Goal: Navigation & Orientation: Find specific page/section

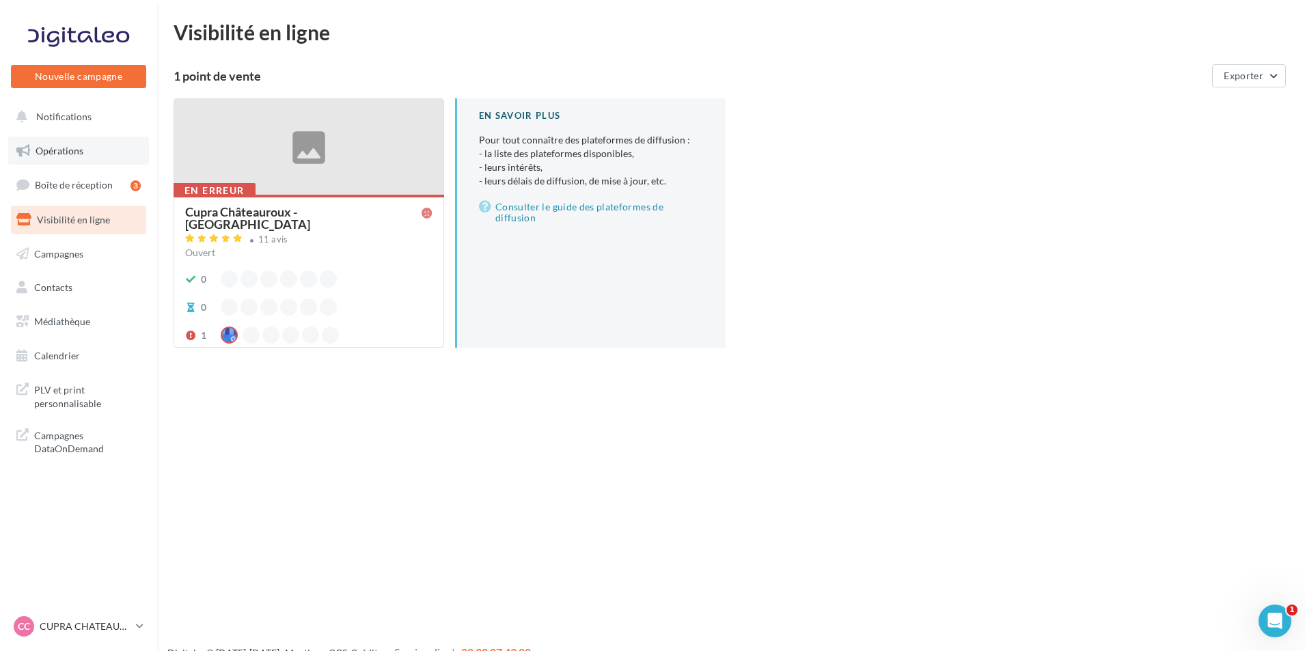
click at [126, 150] on link "Opérations" at bounding box center [78, 151] width 141 height 29
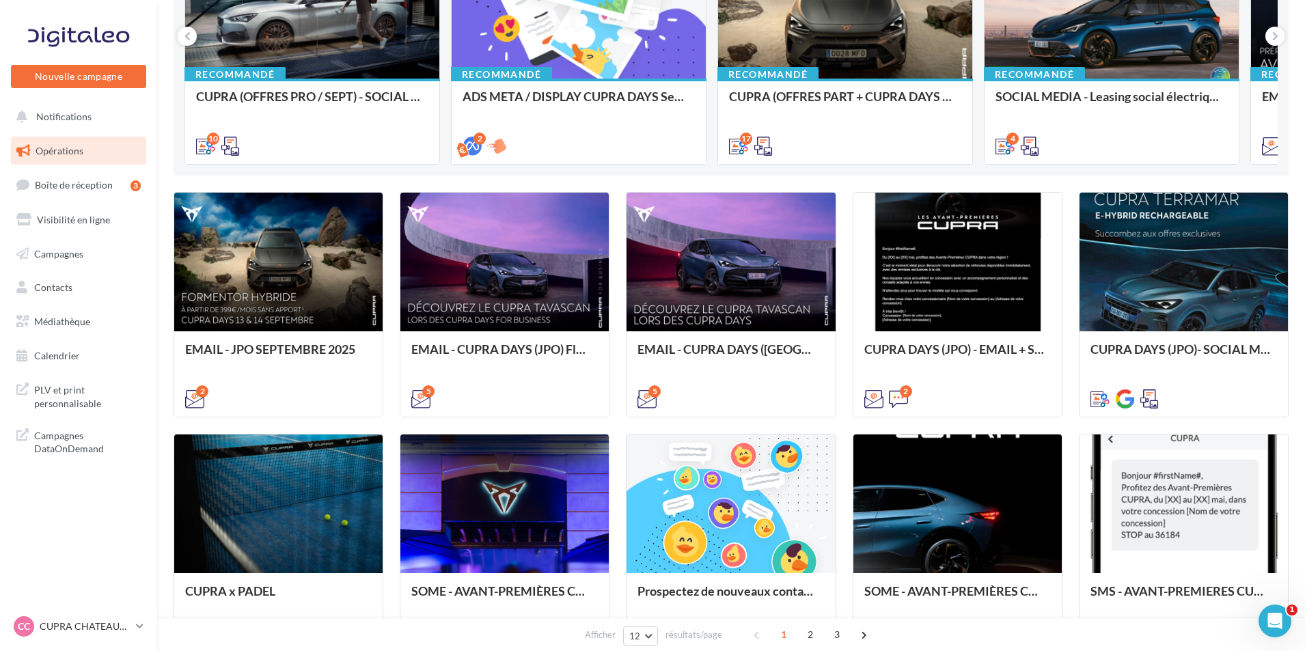
scroll to position [273, 0]
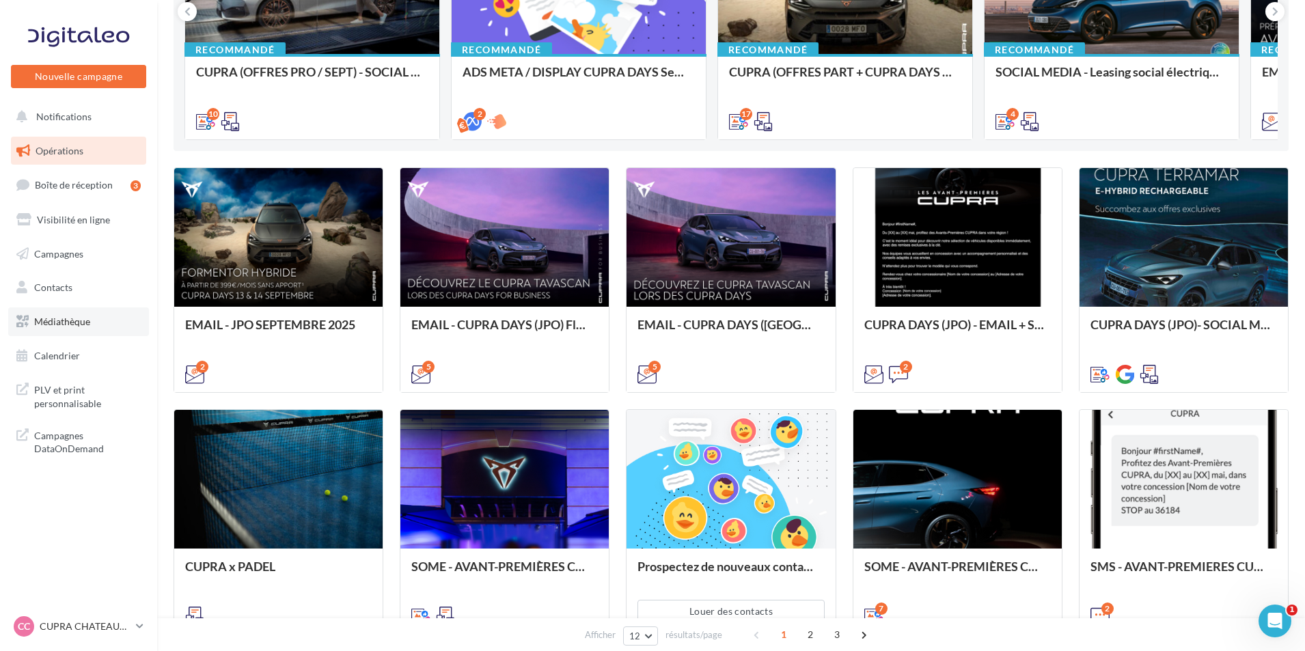
click at [70, 323] on span "Médiathèque" at bounding box center [62, 322] width 56 height 12
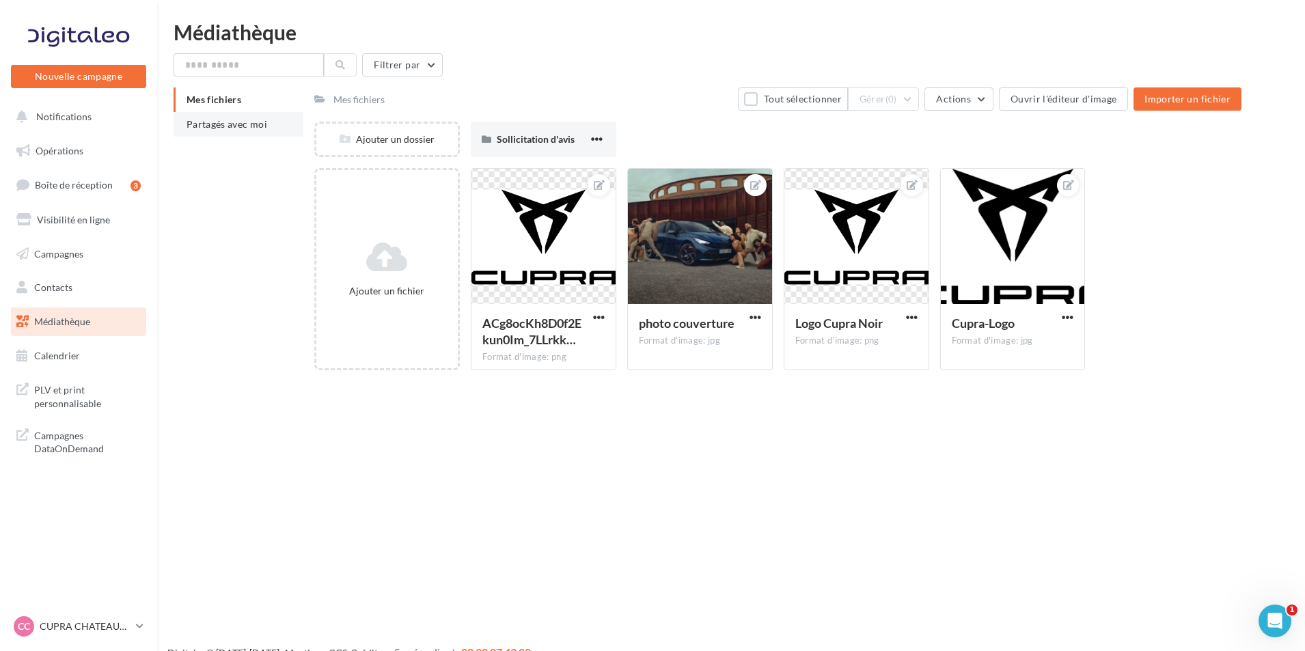
click at [226, 123] on span "Partagés avec moi" at bounding box center [227, 124] width 81 height 12
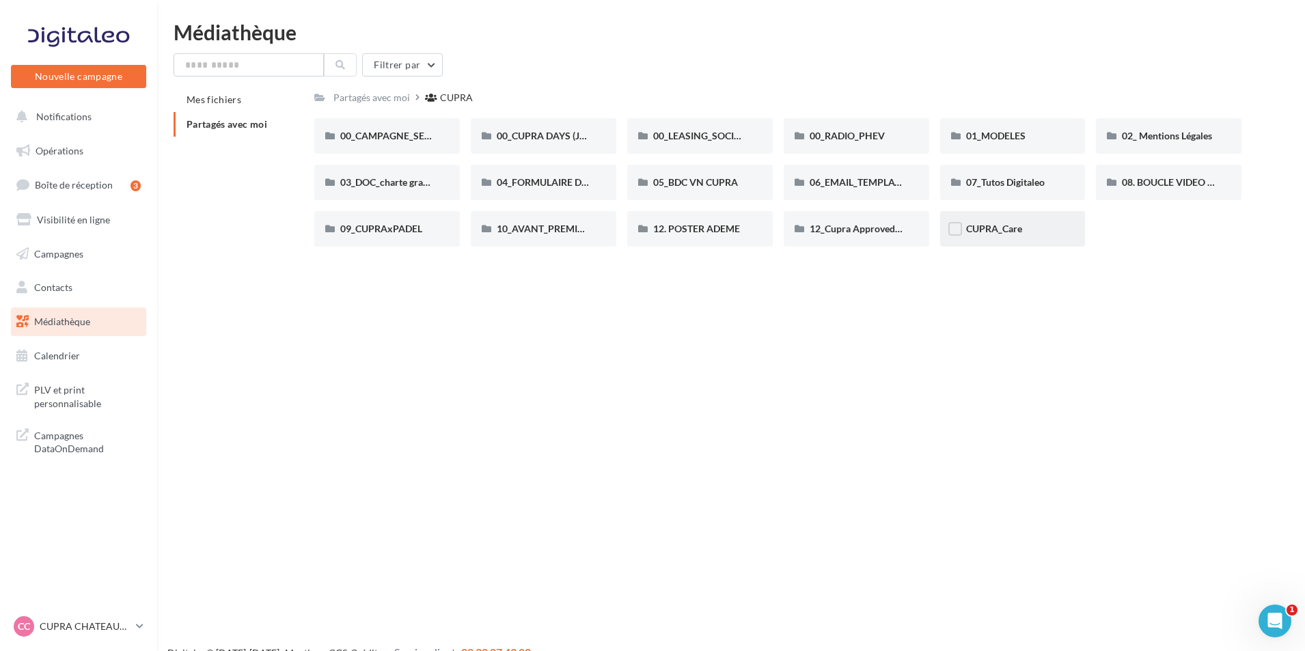
click at [1014, 240] on div "CUPRA_Care" at bounding box center [1013, 229] width 146 height 36
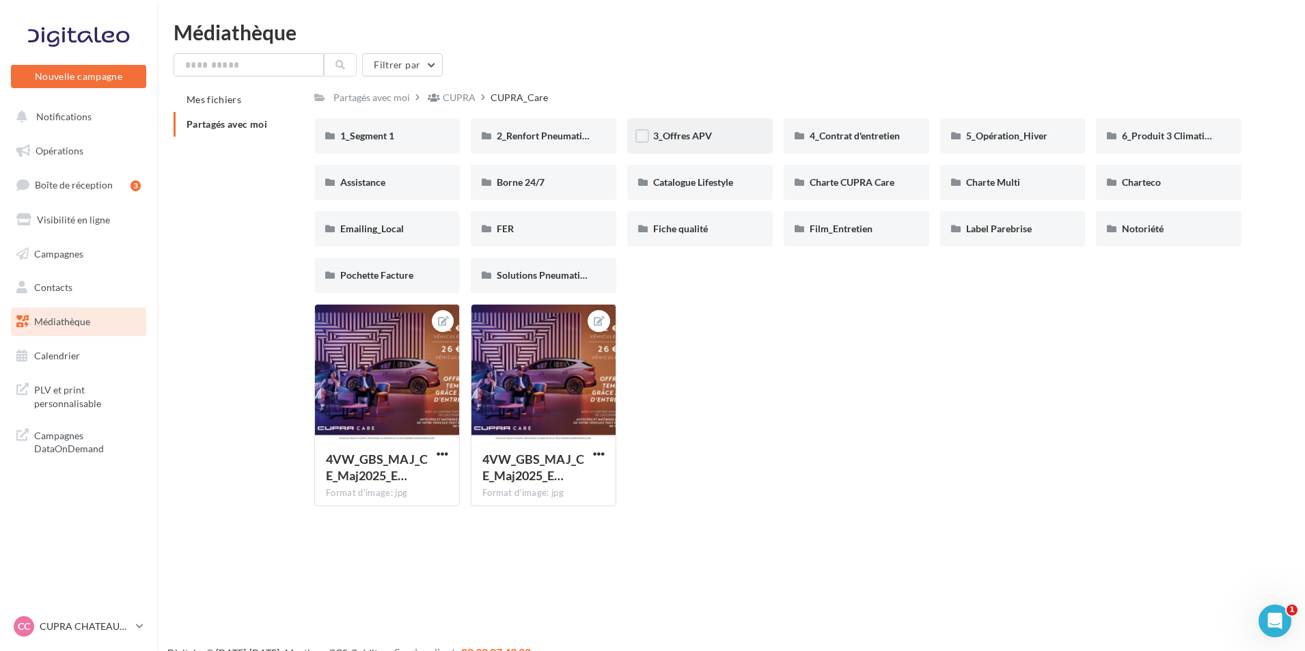
click at [721, 133] on div "3_Offres APV" at bounding box center [700, 136] width 94 height 14
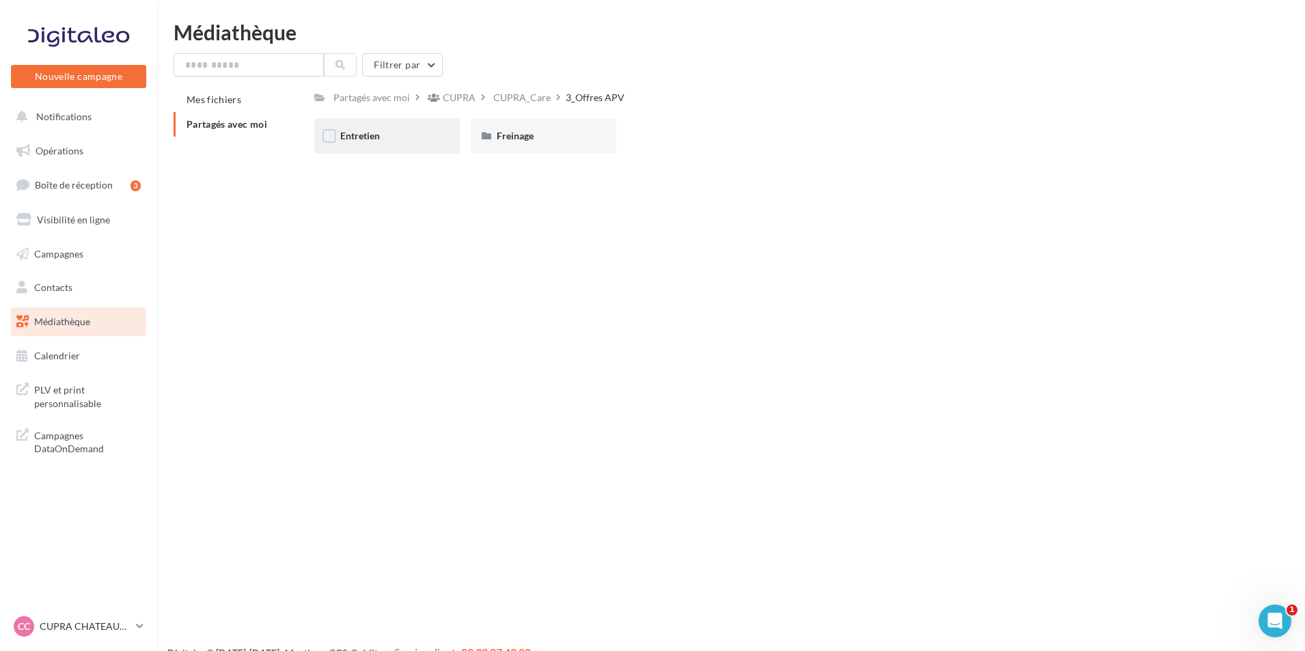
click at [421, 137] on div "Entretien" at bounding box center [387, 136] width 94 height 14
click at [523, 136] on span "Freinage" at bounding box center [515, 136] width 37 height 12
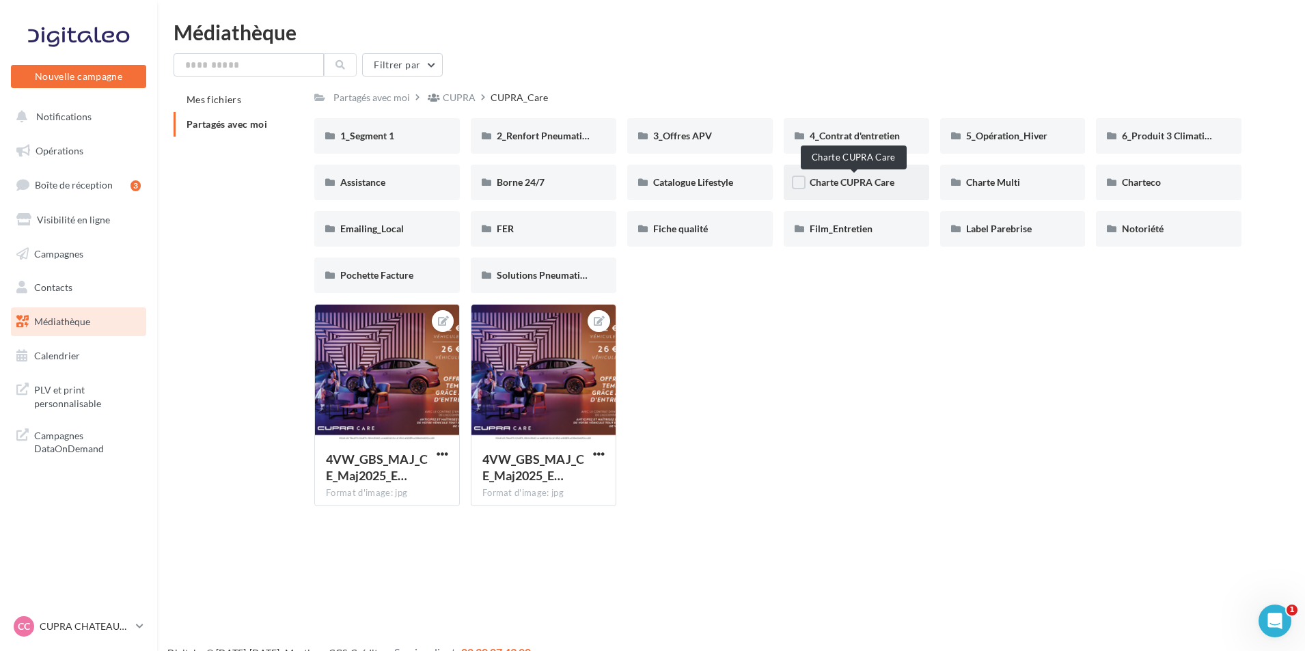
click at [851, 187] on span "Charte CUPRA Care" at bounding box center [852, 182] width 85 height 12
click at [438, 188] on div "Assistance" at bounding box center [387, 183] width 146 height 36
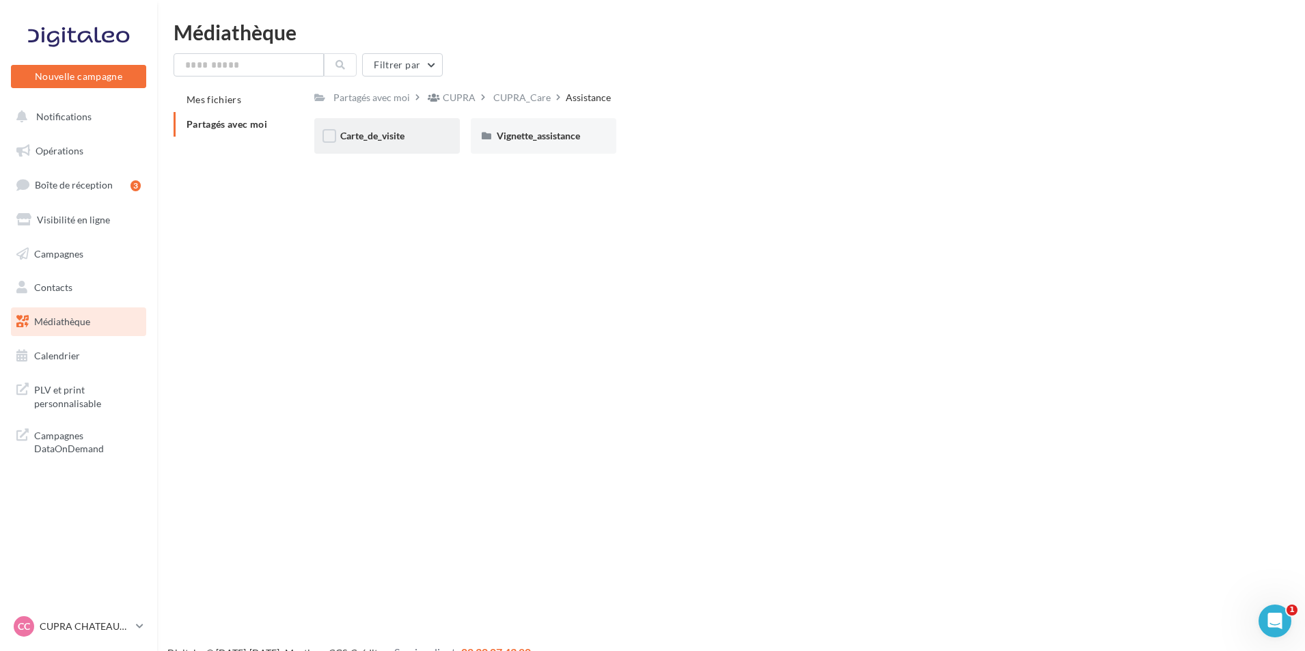
click at [405, 125] on div "Carte_de_visite" at bounding box center [387, 136] width 146 height 36
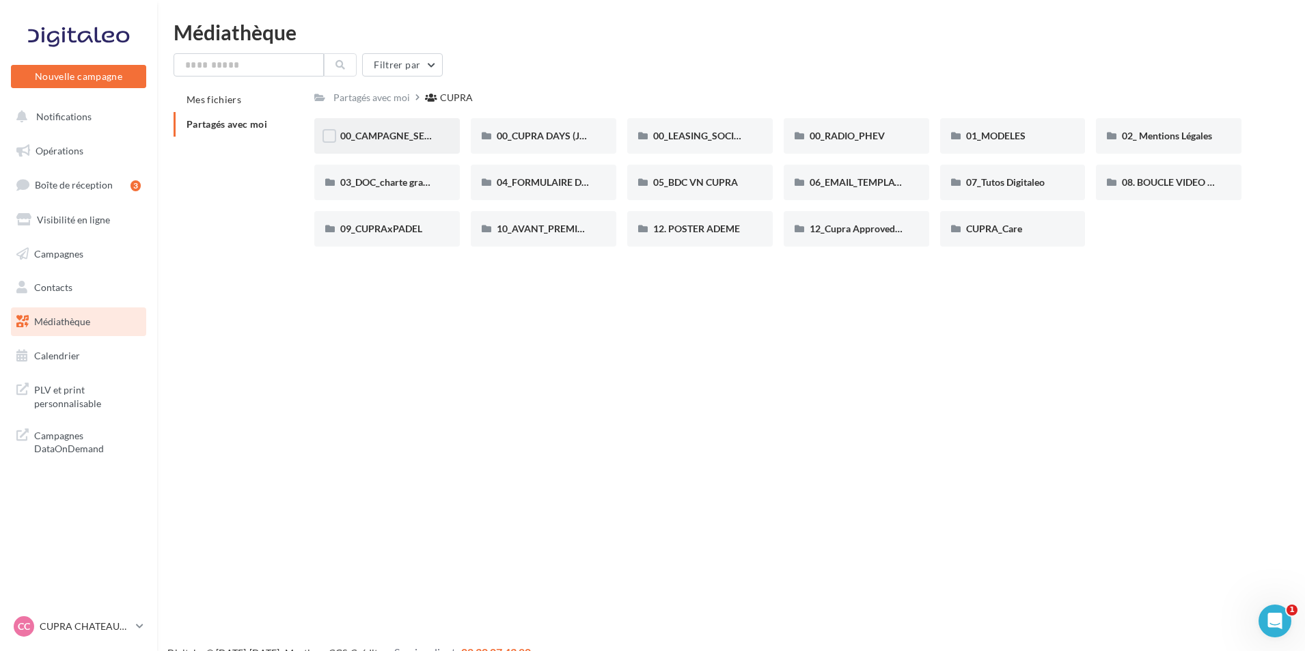
click at [408, 143] on div "00_CAMPAGNE_SEPTEMBRE" at bounding box center [387, 136] width 94 height 14
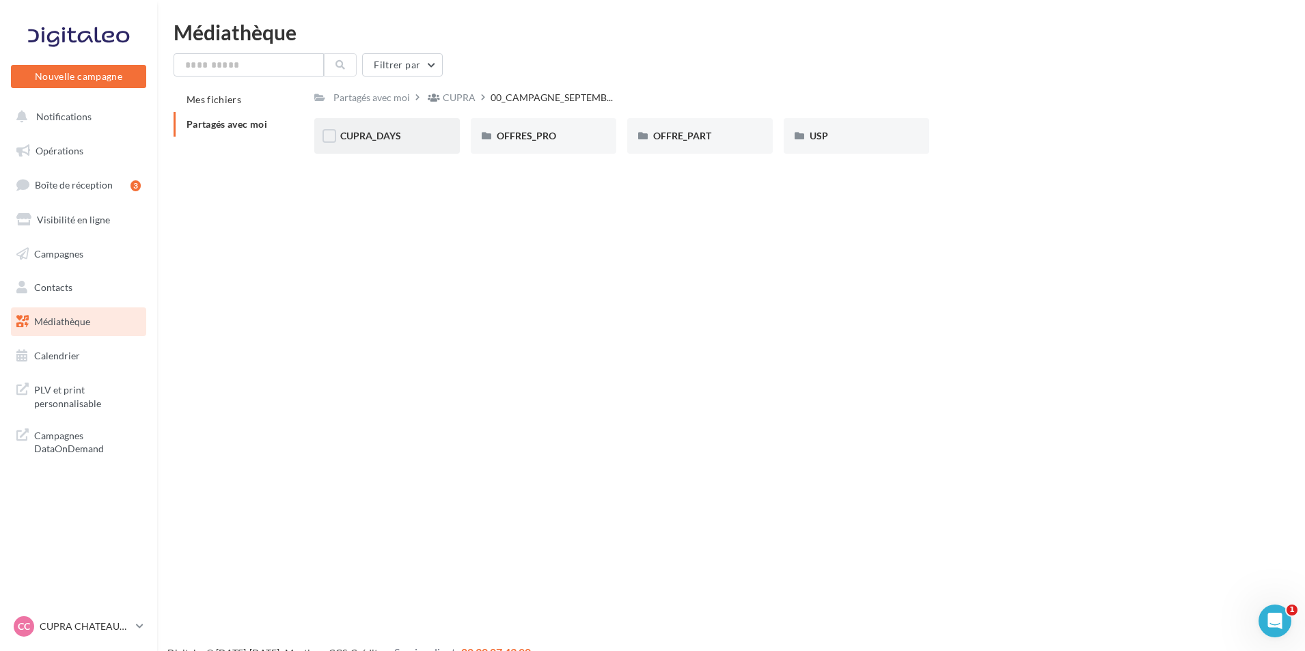
click at [417, 141] on div "CUPRA_DAYS" at bounding box center [387, 136] width 94 height 14
click at [849, 148] on div "USP" at bounding box center [857, 136] width 146 height 36
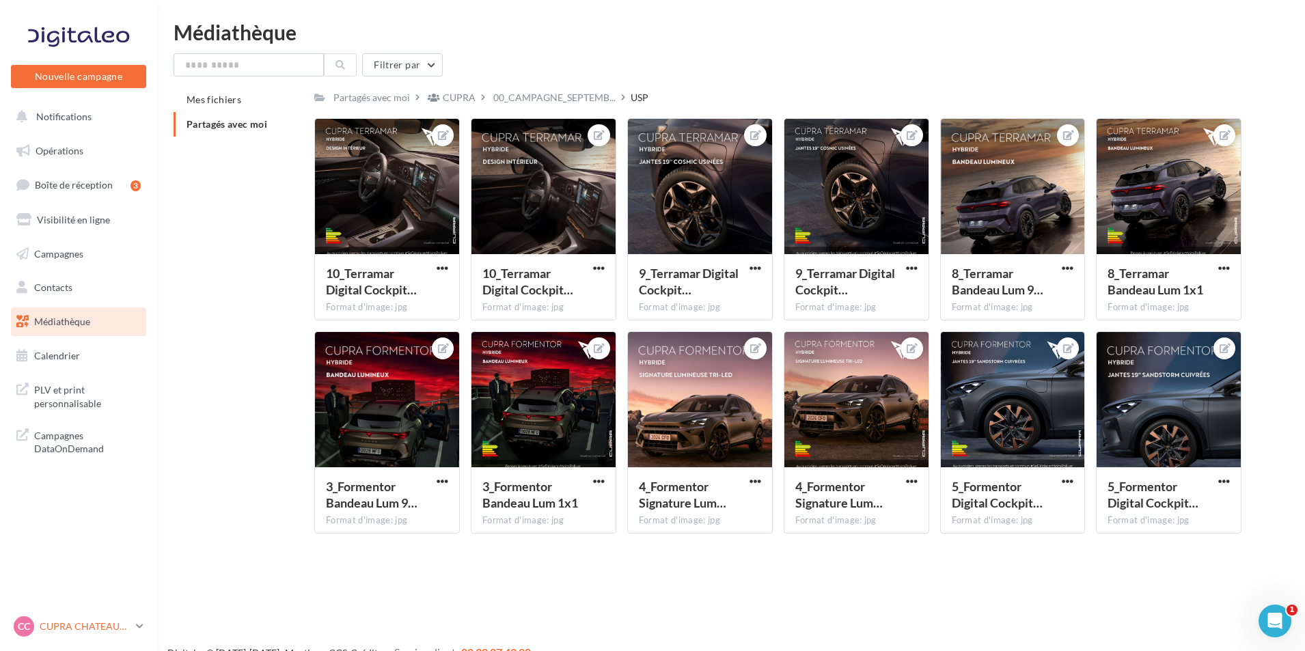
click at [75, 625] on p "CUPRA CHATEAUROUX" at bounding box center [85, 627] width 91 height 14
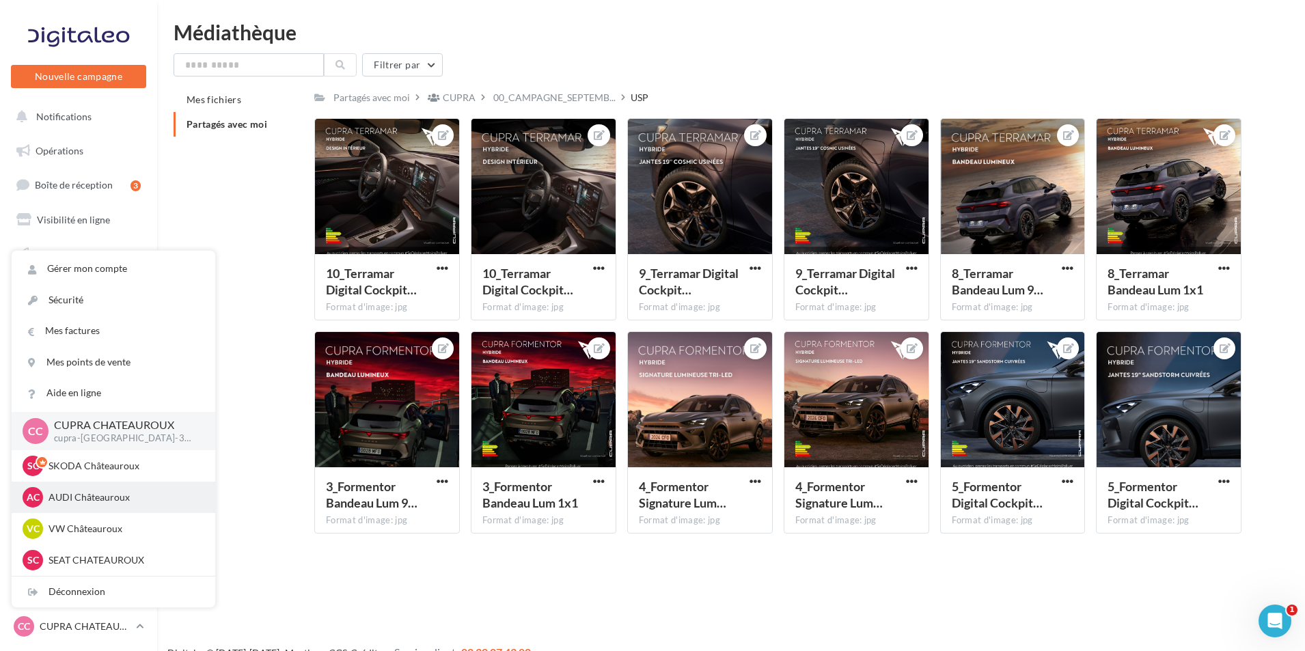
click at [136, 498] on p "AUDI Châteauroux" at bounding box center [124, 498] width 150 height 14
